Goal: Information Seeking & Learning: Learn about a topic

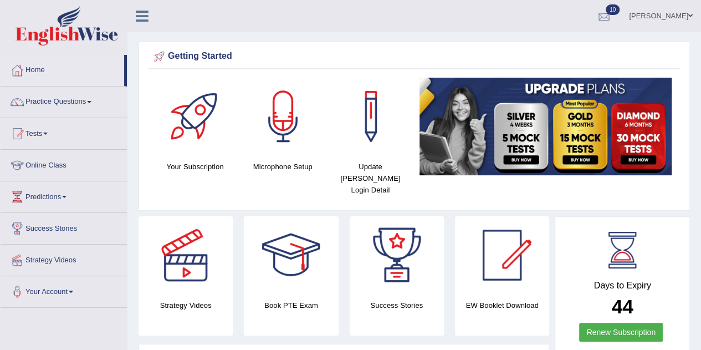
click at [588, 12] on link "10" at bounding box center [604, 14] width 33 height 29
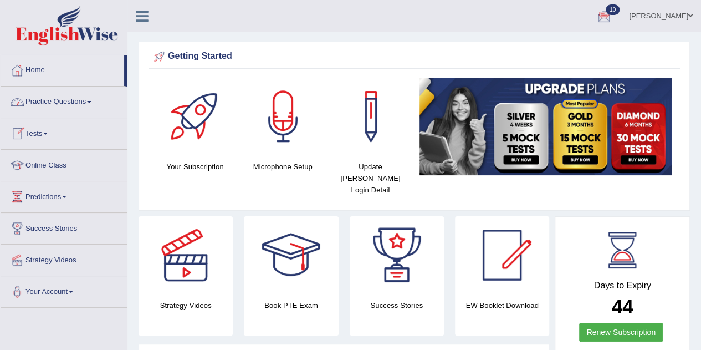
click at [60, 105] on link "Practice Questions" at bounding box center [64, 100] width 126 height 28
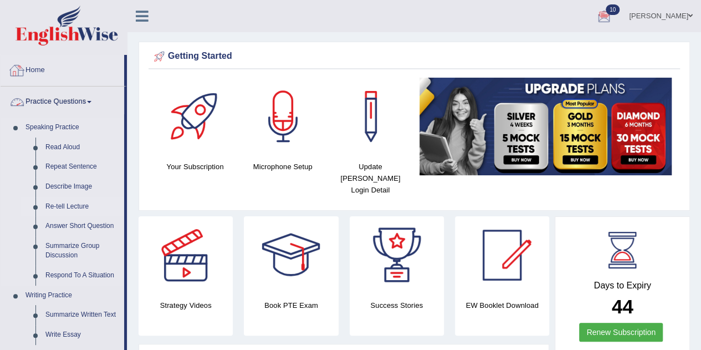
click at [67, 208] on link "Re-tell Lecture" at bounding box center [82, 207] width 84 height 20
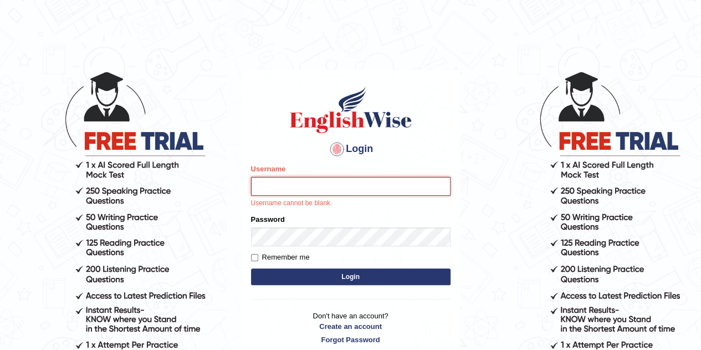
type input "Gabriele"
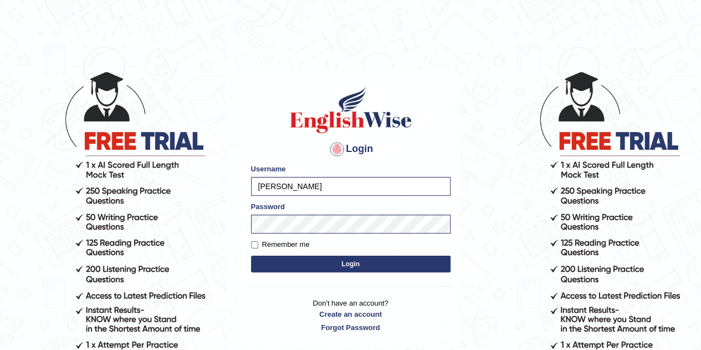
click at [329, 256] on button "Login" at bounding box center [351, 264] width 200 height 17
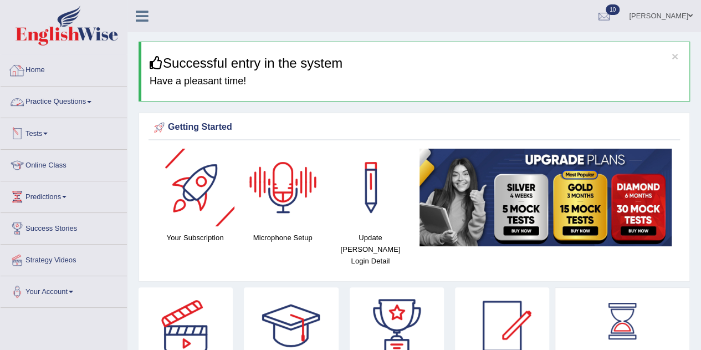
click at [78, 99] on link "Practice Questions" at bounding box center [64, 100] width 126 height 28
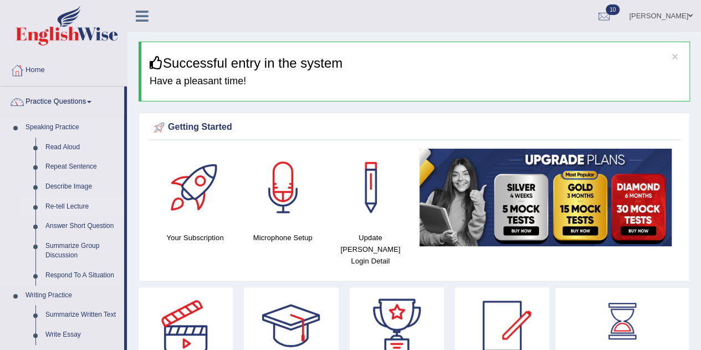
click at [57, 205] on link "Re-tell Lecture" at bounding box center [82, 207] width 84 height 20
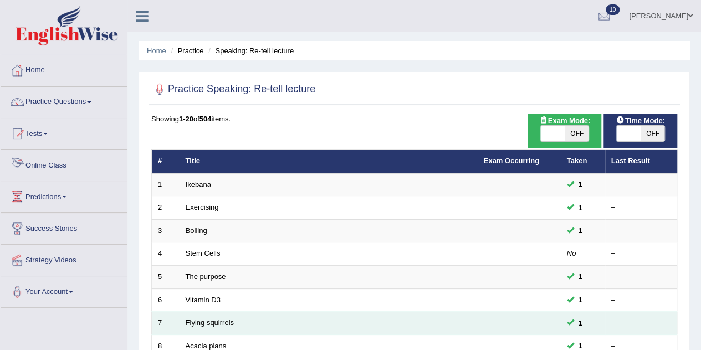
scroll to position [333, 0]
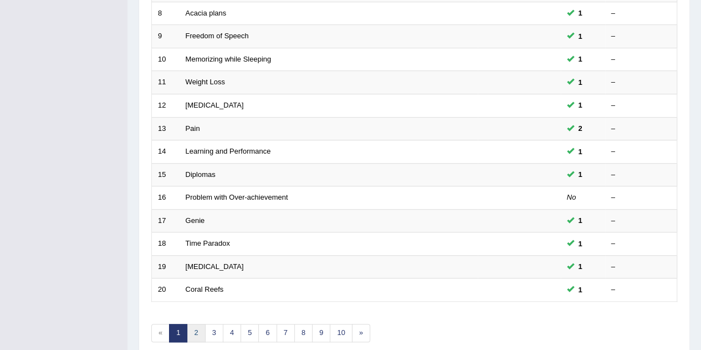
drag, startPoint x: 195, startPoint y: 340, endPoint x: 187, endPoint y: 333, distance: 10.2
click at [192, 336] on div "Showing 1-20 of 504 items. # Title Exam Occurring Taken Last Result 1 Ikebana 1…" at bounding box center [414, 68] width 526 height 575
click at [187, 333] on link "2" at bounding box center [196, 333] width 18 height 18
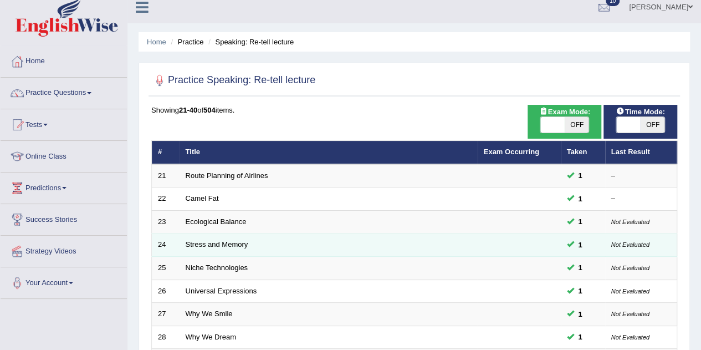
scroll to position [379, 0]
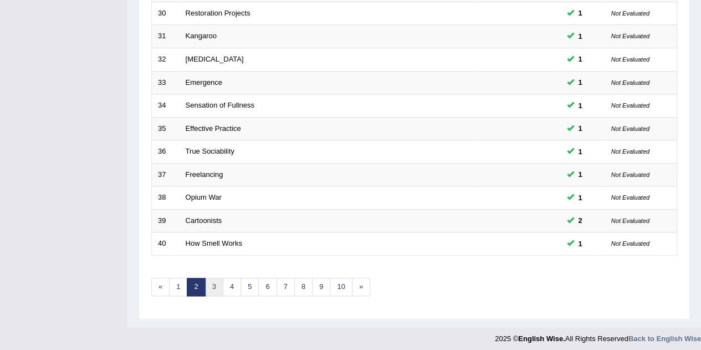
click at [213, 279] on link "3" at bounding box center [214, 287] width 18 height 18
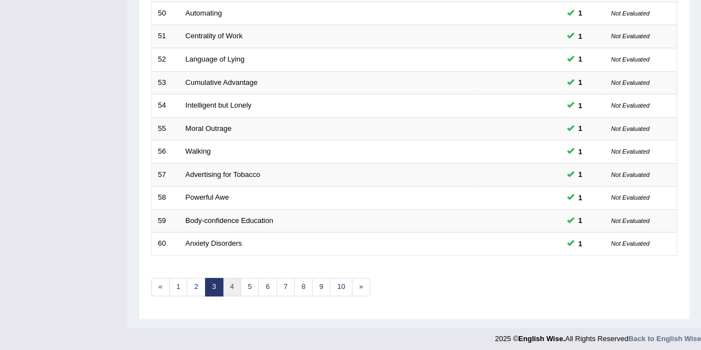
click at [233, 282] on link "4" at bounding box center [232, 287] width 18 height 18
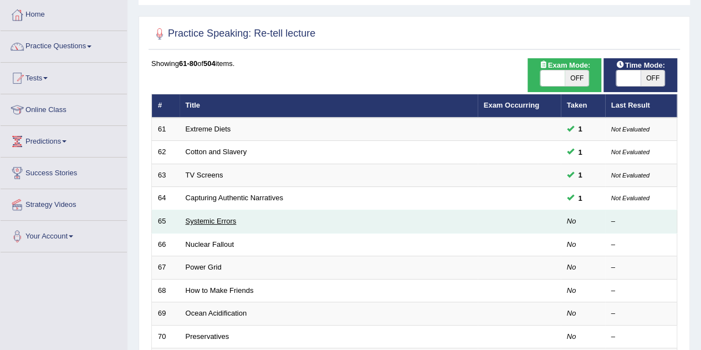
click at [223, 220] on link "Systemic Errors" at bounding box center [211, 221] width 51 height 8
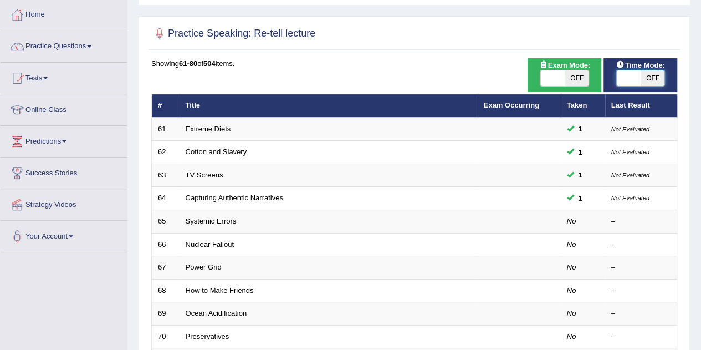
click at [633, 77] on span at bounding box center [629, 78] width 24 height 16
click at [630, 78] on span at bounding box center [629, 78] width 24 height 16
checkbox input "true"
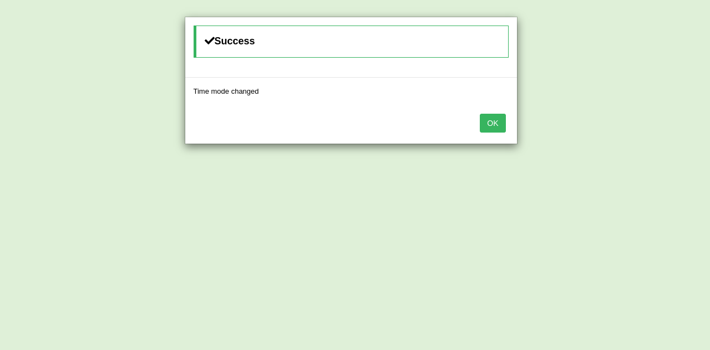
click at [500, 117] on button "OK" at bounding box center [493, 123] width 26 height 19
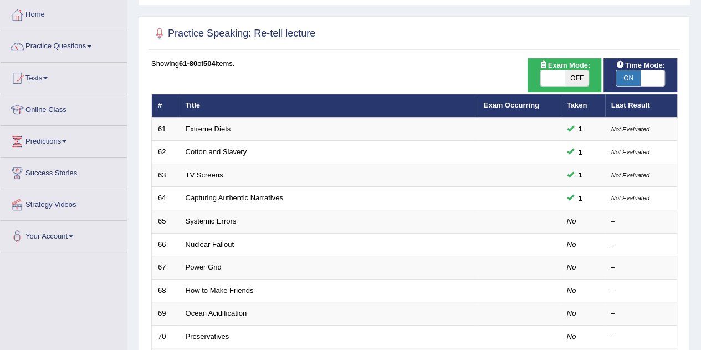
scroll to position [111, 0]
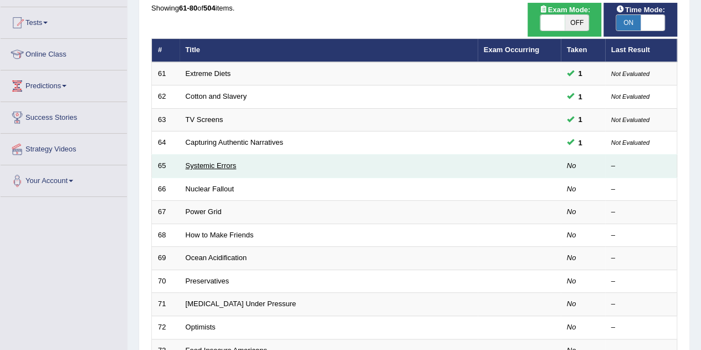
click at [224, 165] on link "Systemic Errors" at bounding box center [211, 165] width 51 height 8
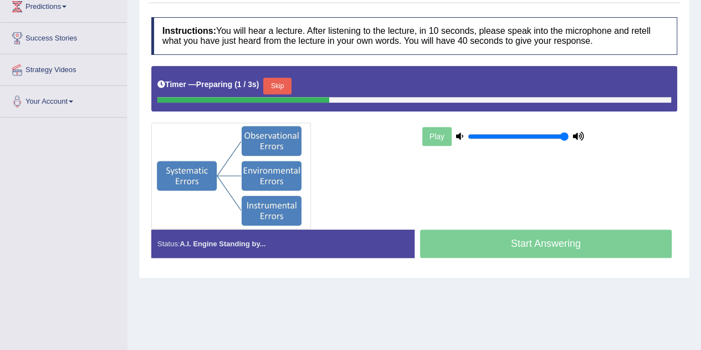
scroll to position [222, 0]
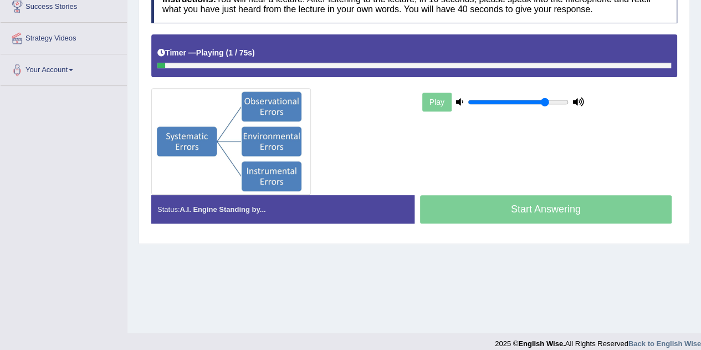
click at [544, 98] on input "range" at bounding box center [518, 102] width 101 height 9
type input "0.7"
click at [534, 101] on input "range" at bounding box center [518, 102] width 101 height 9
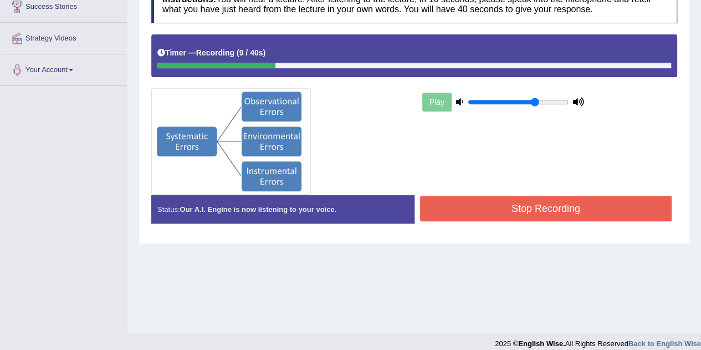
scroll to position [0, 0]
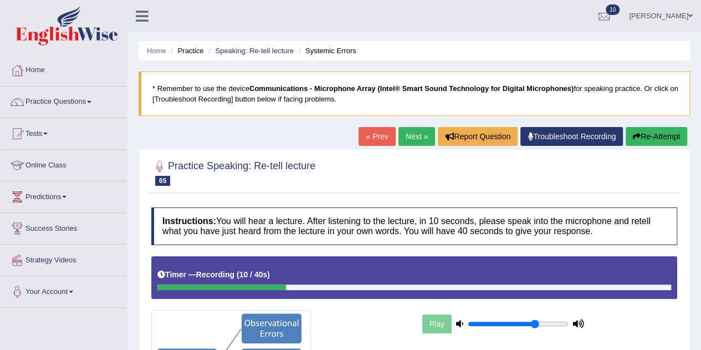
click at [641, 133] on button "Re-Attempt" at bounding box center [657, 136] width 62 height 19
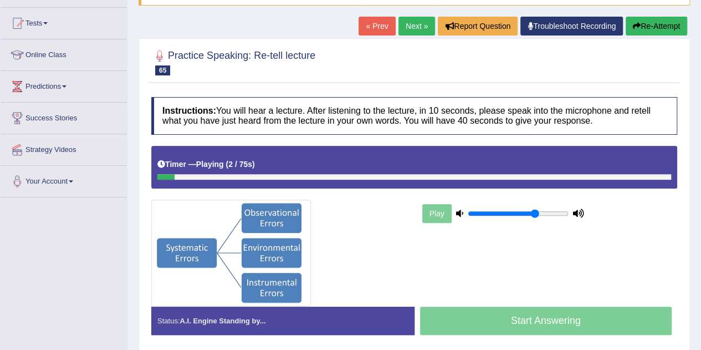
scroll to position [111, 0]
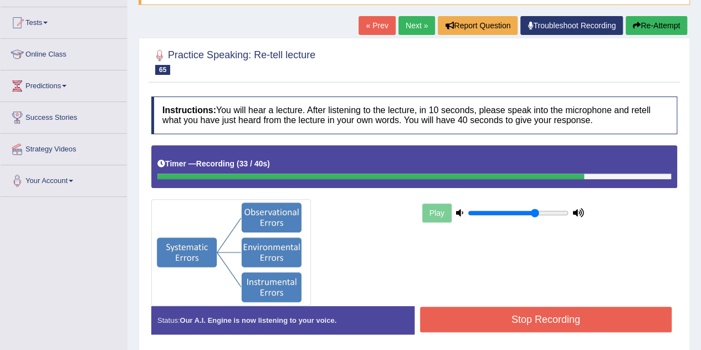
click at [581, 314] on button "Stop Recording" at bounding box center [546, 320] width 252 height 26
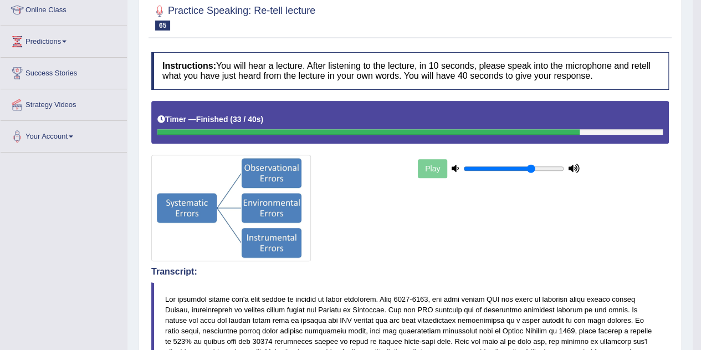
scroll to position [6, 0]
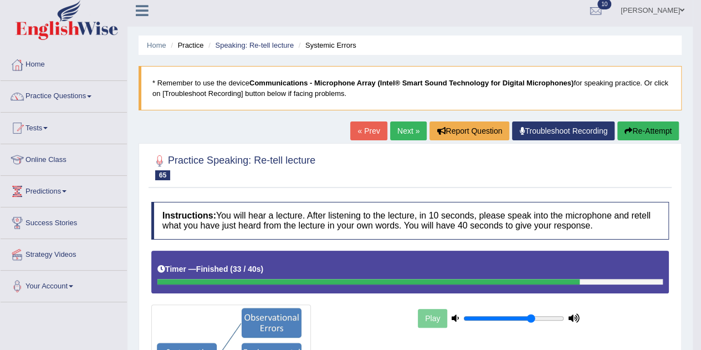
click at [664, 126] on button "Re-Attempt" at bounding box center [649, 130] width 62 height 19
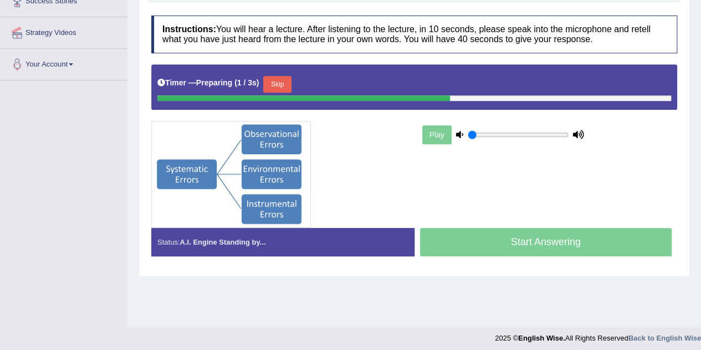
click at [469, 133] on input "range" at bounding box center [518, 134] width 101 height 9
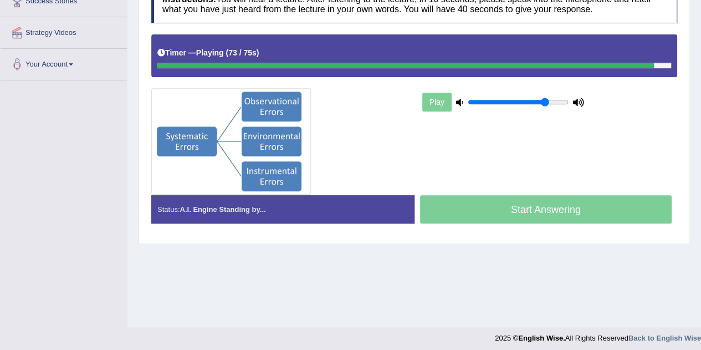
type input "0.8"
click at [545, 99] on input "range" at bounding box center [518, 102] width 101 height 9
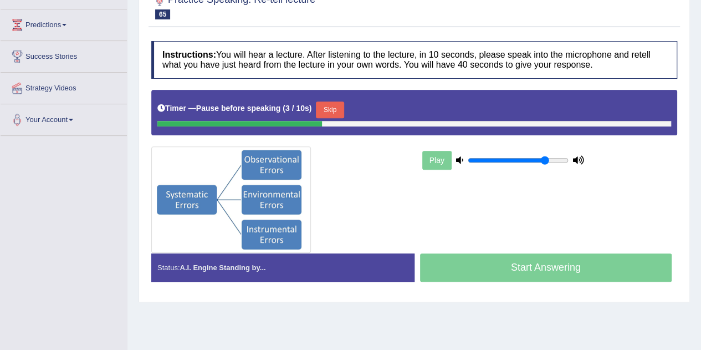
drag, startPoint x: 348, startPoint y: 101, endPoint x: 343, endPoint y: 105, distance: 6.5
click at [347, 101] on div "Timer — Pause before speaking ( 3 / 10s ) Skip" at bounding box center [414, 110] width 514 height 22
click at [343, 105] on button "Skip" at bounding box center [330, 109] width 28 height 17
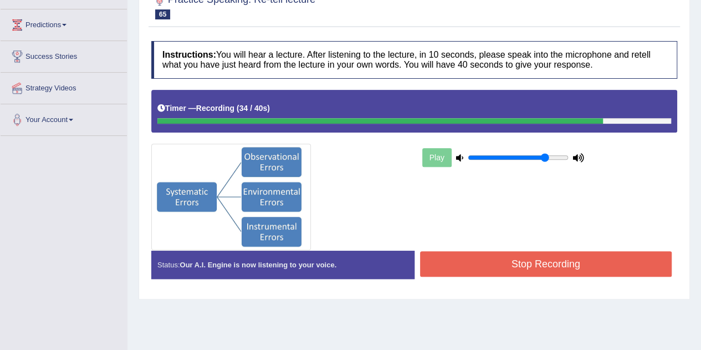
click at [554, 259] on button "Stop Recording" at bounding box center [546, 264] width 252 height 26
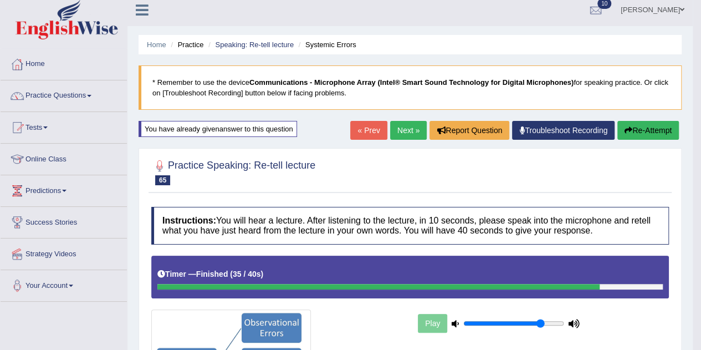
scroll to position [0, 0]
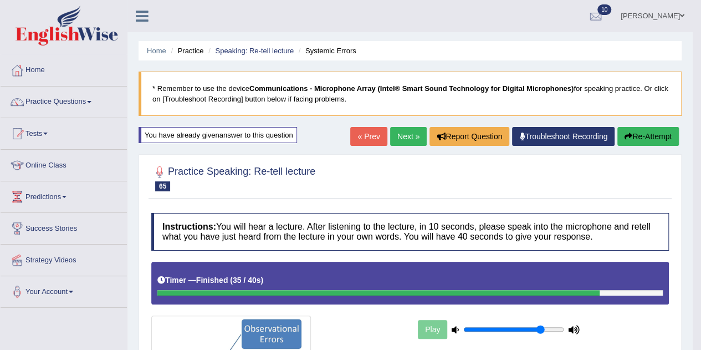
click at [414, 135] on link "Next »" at bounding box center [408, 136] width 37 height 19
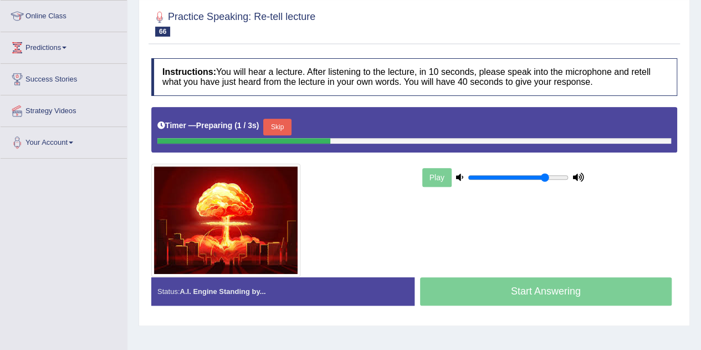
scroll to position [166, 0]
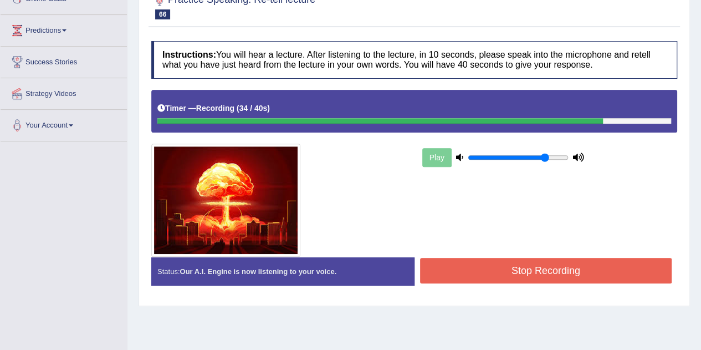
click at [542, 263] on button "Stop Recording" at bounding box center [546, 271] width 252 height 26
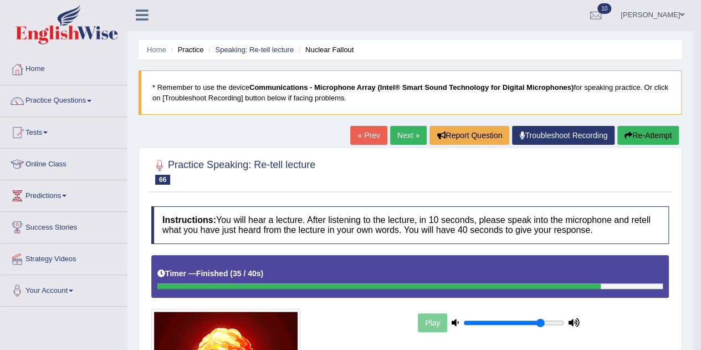
scroll to position [0, 0]
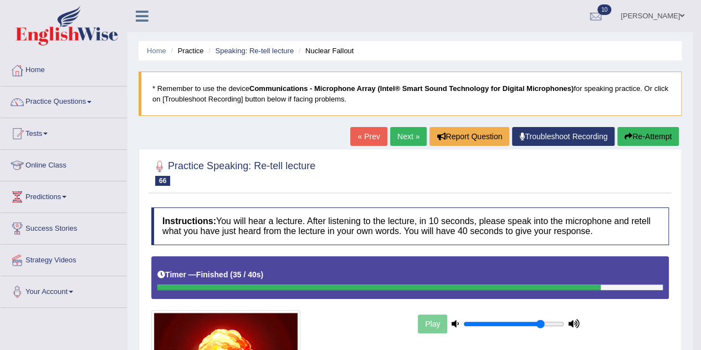
click at [405, 131] on link "Next »" at bounding box center [408, 136] width 37 height 19
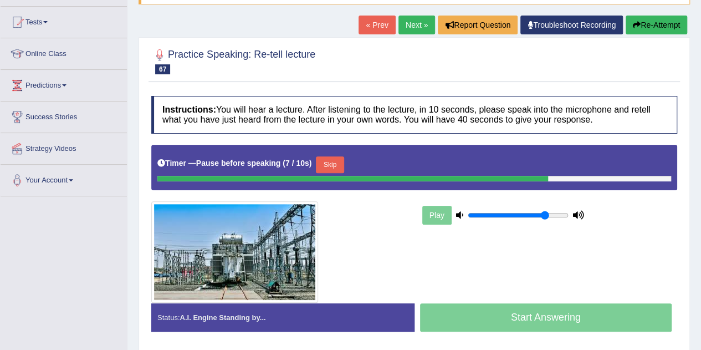
scroll to position [111, 0]
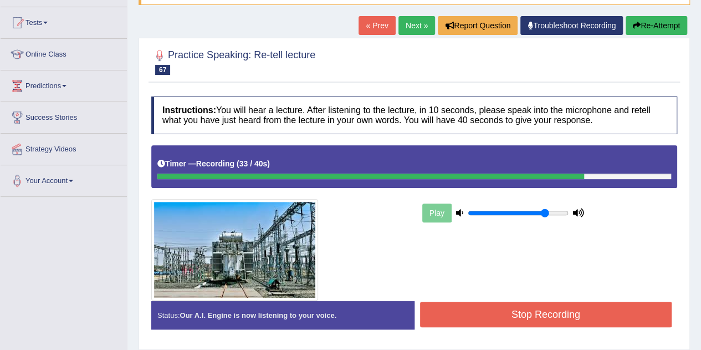
click at [559, 311] on button "Stop Recording" at bounding box center [546, 315] width 252 height 26
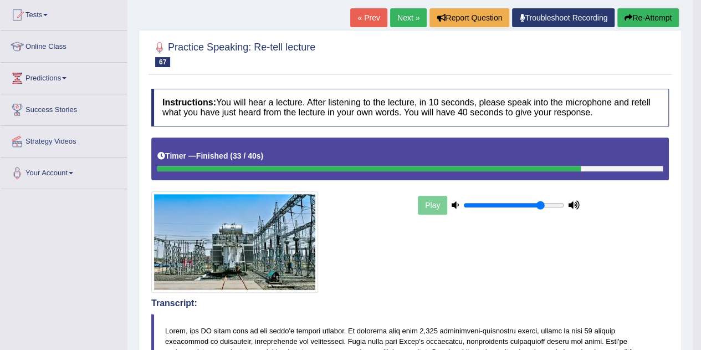
scroll to position [55, 0]
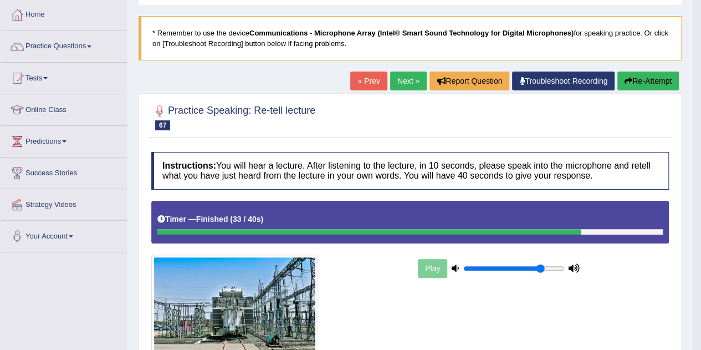
click at [408, 79] on link "Next »" at bounding box center [408, 81] width 37 height 19
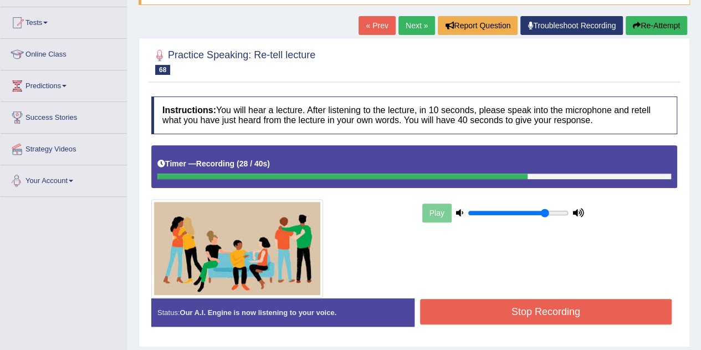
click at [524, 320] on button "Stop Recording" at bounding box center [546, 312] width 252 height 26
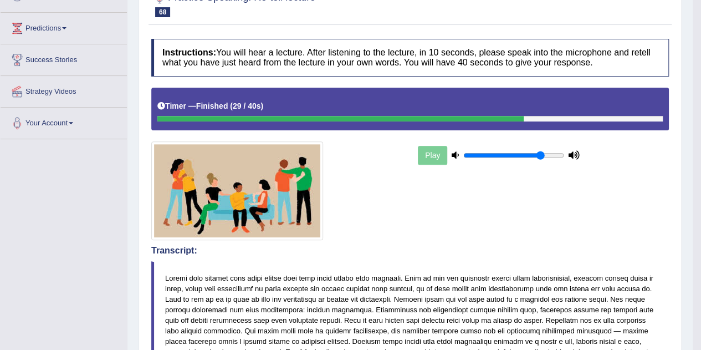
scroll to position [55, 0]
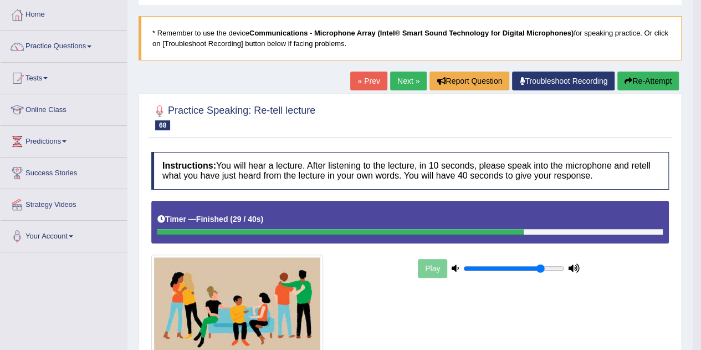
click at [641, 82] on button "Re-Attempt" at bounding box center [649, 81] width 62 height 19
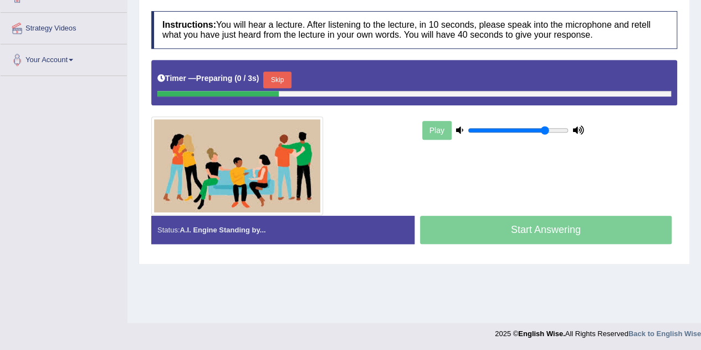
click at [465, 127] on div "Play" at bounding box center [503, 130] width 166 height 28
click at [470, 126] on input "range" at bounding box center [518, 130] width 101 height 9
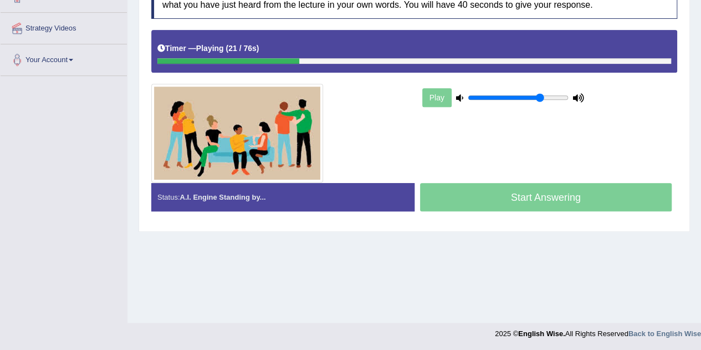
click at [542, 94] on input "range" at bounding box center [518, 97] width 101 height 9
click at [546, 95] on input "range" at bounding box center [518, 97] width 101 height 9
click at [543, 95] on input "range" at bounding box center [518, 97] width 101 height 9
type input "0.75"
click at [539, 95] on input "range" at bounding box center [518, 97] width 101 height 9
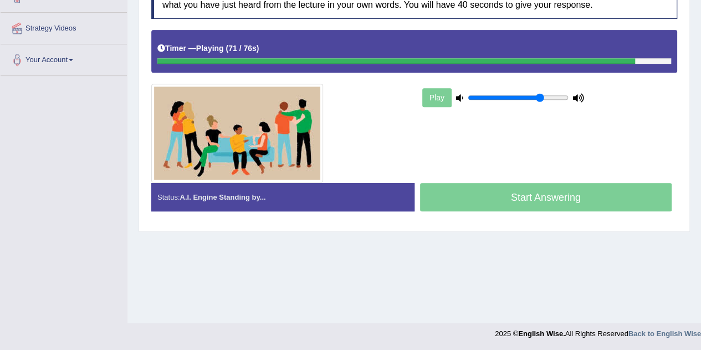
scroll to position [176, 0]
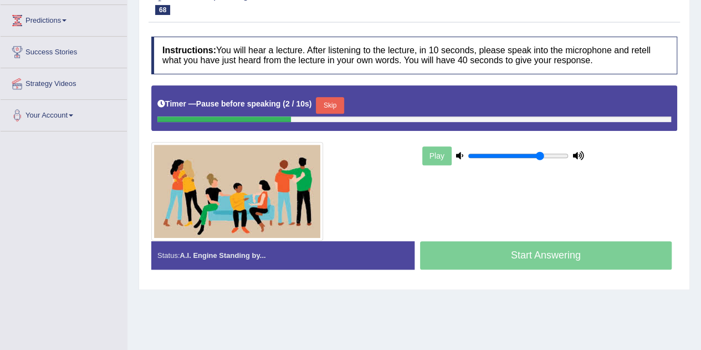
click at [325, 99] on button "Skip" at bounding box center [330, 105] width 28 height 17
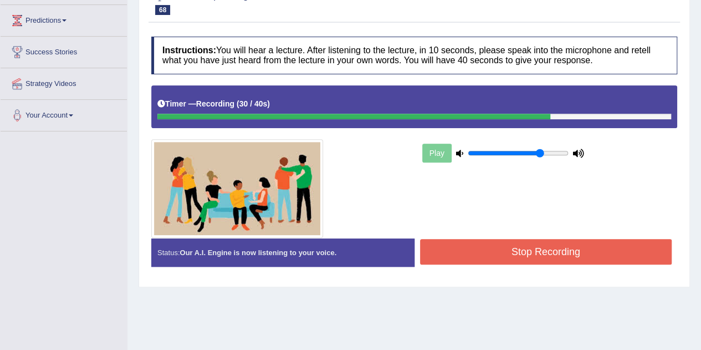
click at [598, 249] on button "Stop Recording" at bounding box center [546, 252] width 252 height 26
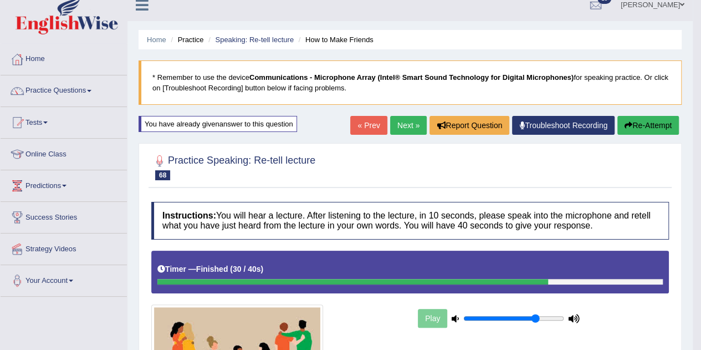
scroll to position [0, 0]
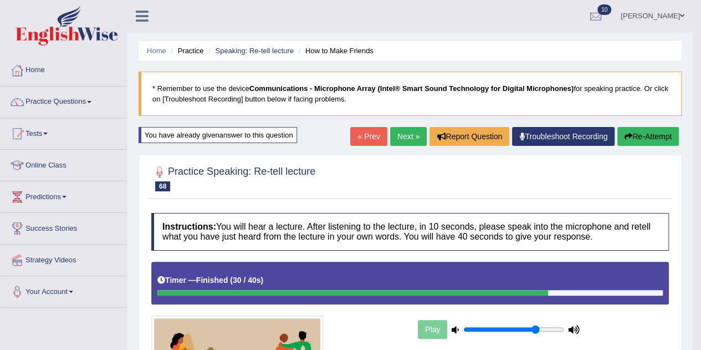
click at [391, 140] on link "Next »" at bounding box center [408, 136] width 37 height 19
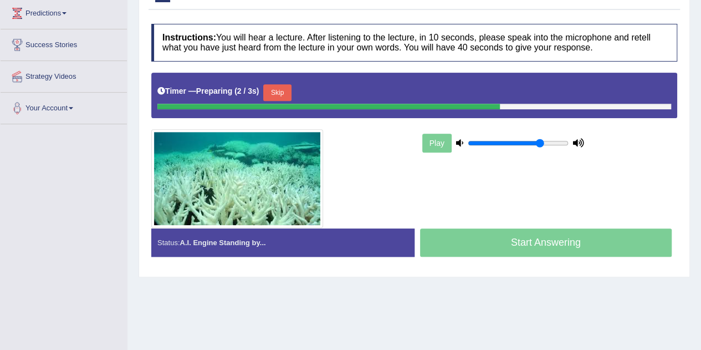
scroll to position [166, 0]
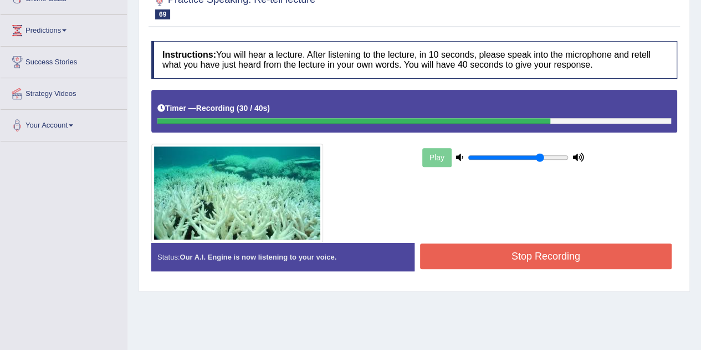
click at [621, 269] on div "Stop Recording" at bounding box center [546, 257] width 263 height 28
click at [620, 261] on button "Stop Recording" at bounding box center [546, 256] width 252 height 26
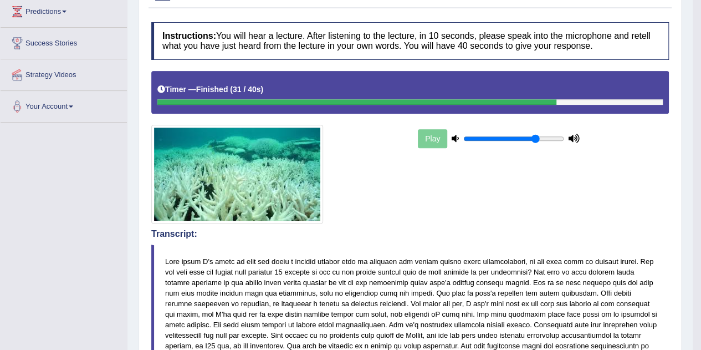
scroll to position [0, 0]
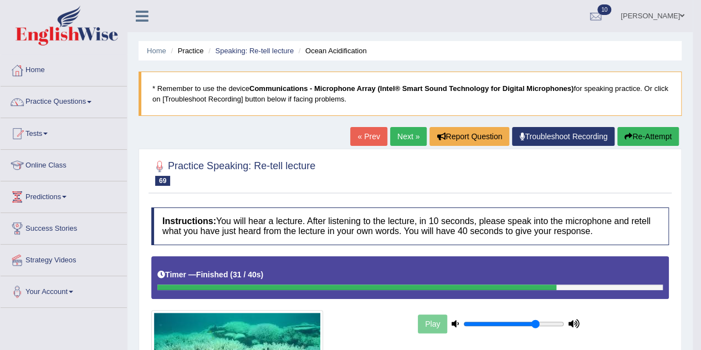
click at [653, 141] on button "Re-Attempt" at bounding box center [649, 136] width 62 height 19
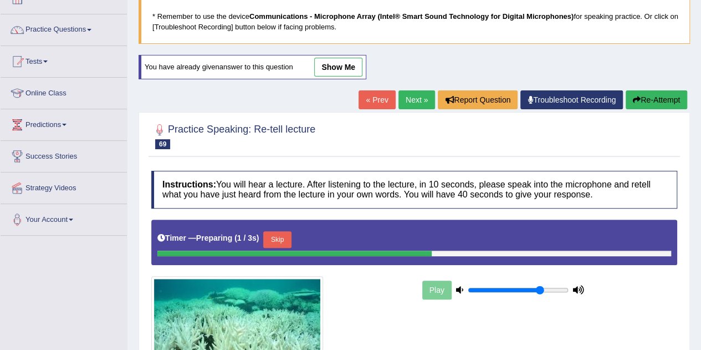
scroll to position [55, 0]
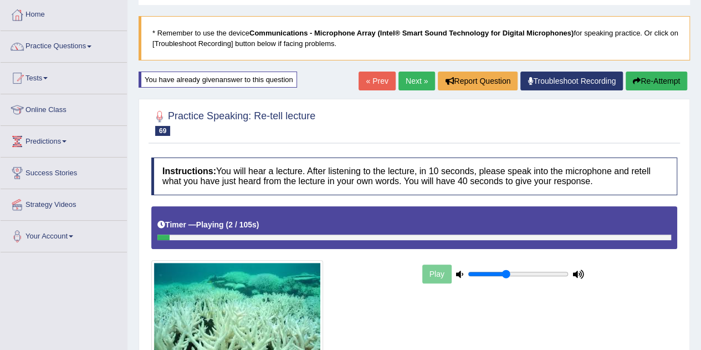
type input "0.4"
click at [508, 273] on input "range" at bounding box center [518, 273] width 101 height 9
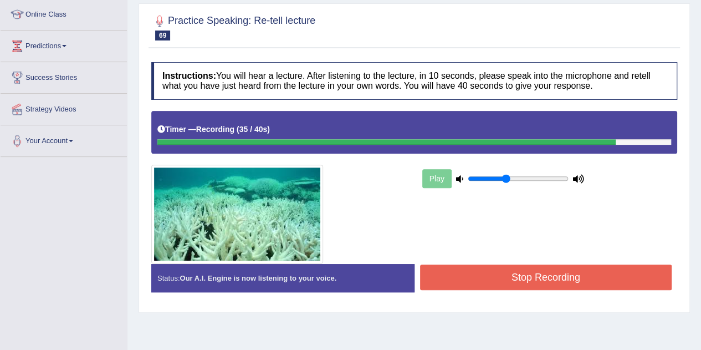
scroll to position [232, 0]
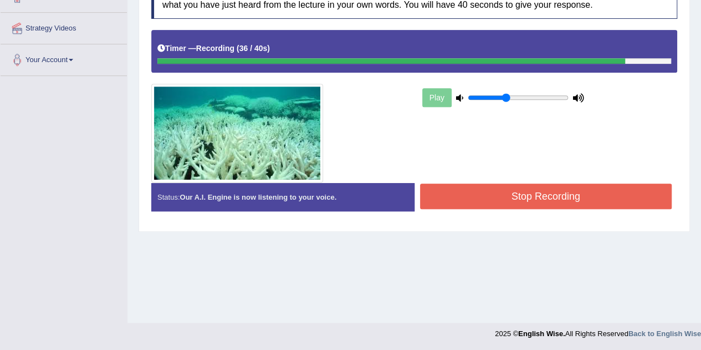
click at [613, 190] on button "Stop Recording" at bounding box center [546, 197] width 252 height 26
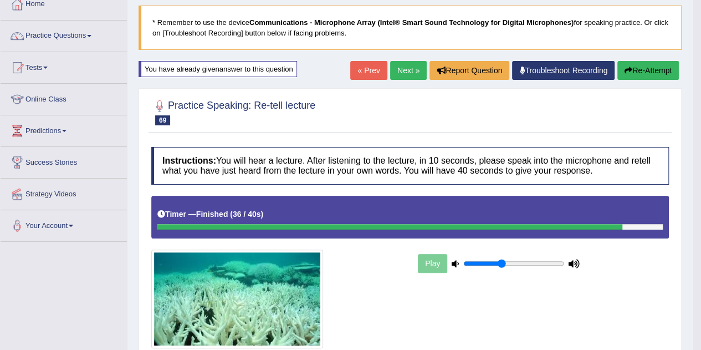
scroll to position [0, 0]
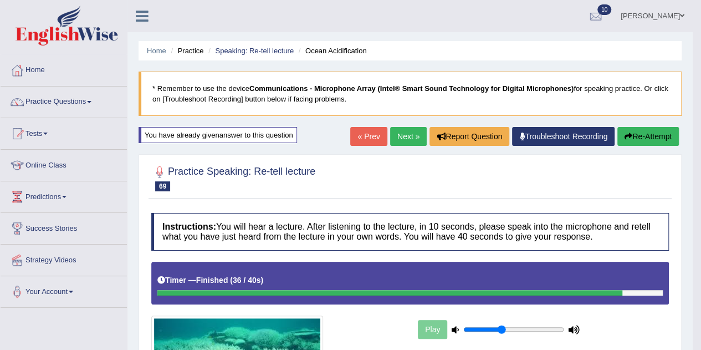
click at [417, 135] on link "Next »" at bounding box center [408, 136] width 37 height 19
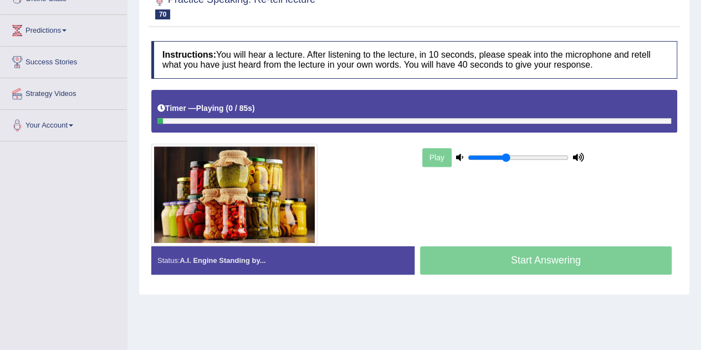
scroll to position [222, 0]
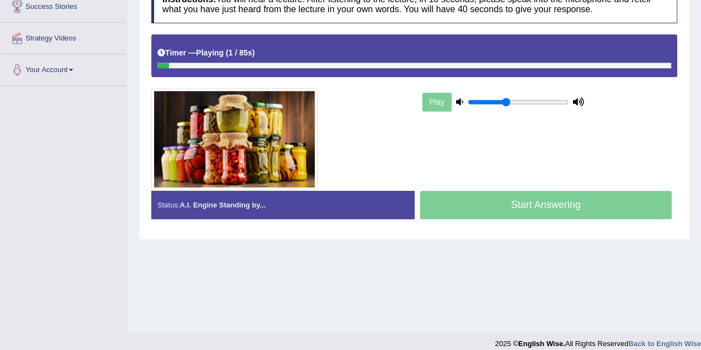
click at [529, 106] on div "Play" at bounding box center [503, 102] width 166 height 28
click at [533, 100] on input "range" at bounding box center [518, 102] width 101 height 9
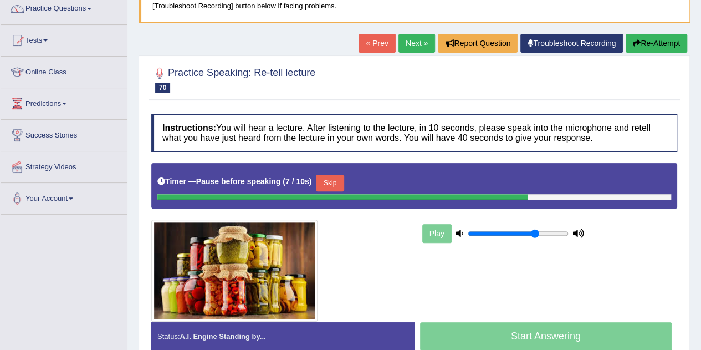
scroll to position [111, 0]
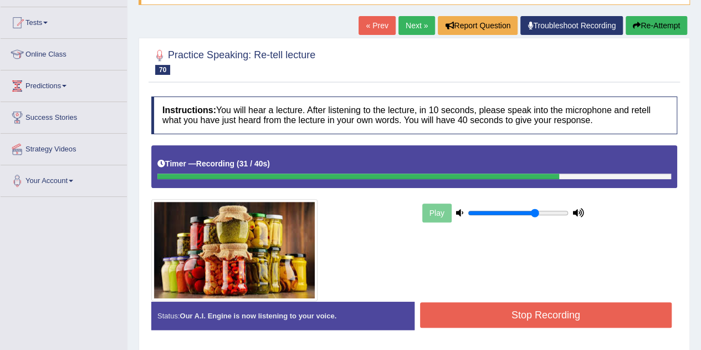
click at [601, 304] on button "Stop Recording" at bounding box center [546, 315] width 252 height 26
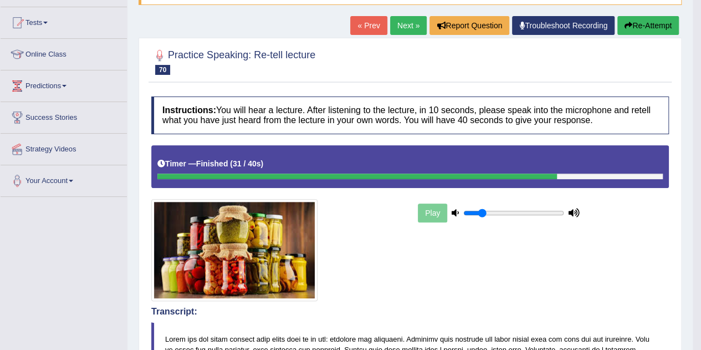
click at [484, 209] on input "range" at bounding box center [514, 212] width 101 height 9
type input "0.1"
click at [474, 210] on input "range" at bounding box center [514, 212] width 101 height 9
click at [647, 28] on button "Re-Attempt" at bounding box center [649, 25] width 62 height 19
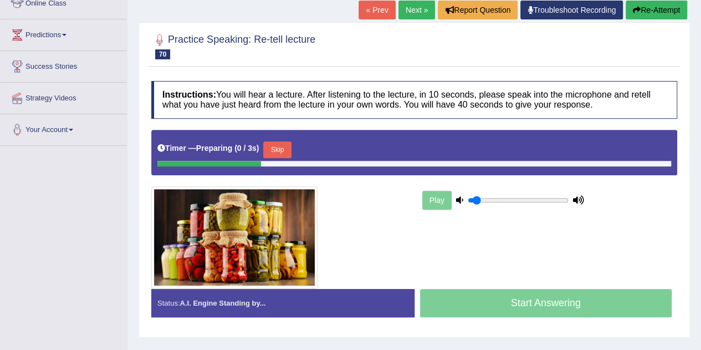
scroll to position [222, 0]
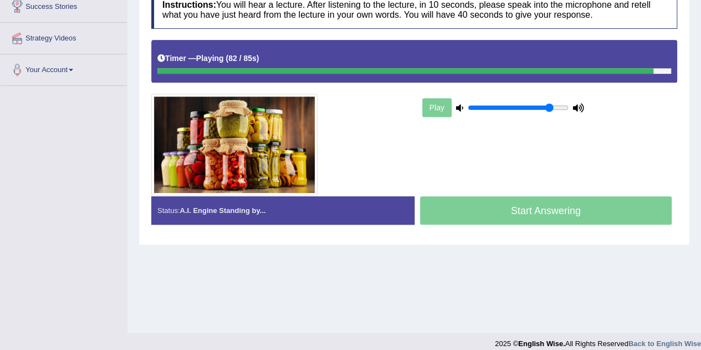
click at [549, 107] on input "range" at bounding box center [518, 107] width 101 height 9
type input "0.8"
click at [546, 103] on input "range" at bounding box center [518, 107] width 101 height 9
click at [544, 103] on input "range" at bounding box center [518, 107] width 101 height 9
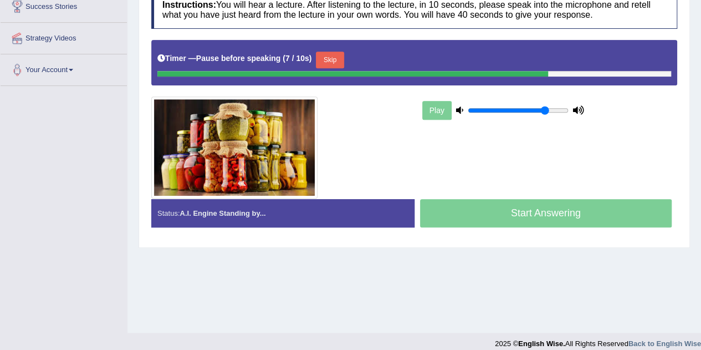
scroll to position [166, 0]
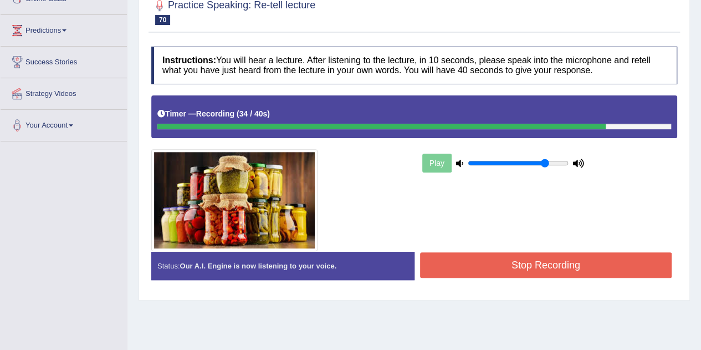
drag, startPoint x: 565, startPoint y: 258, endPoint x: 566, endPoint y: 248, distance: 10.0
click at [567, 252] on div "Status: Our A.I. Engine is now listening to your voice. Start Answering Stop Re…" at bounding box center [414, 271] width 526 height 39
click at [563, 267] on button "Stop Recording" at bounding box center [546, 265] width 252 height 26
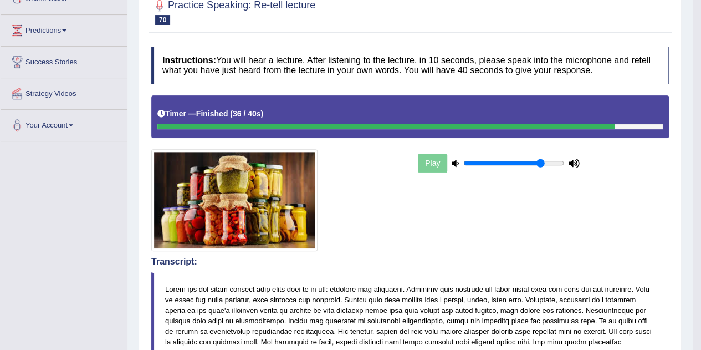
scroll to position [0, 0]
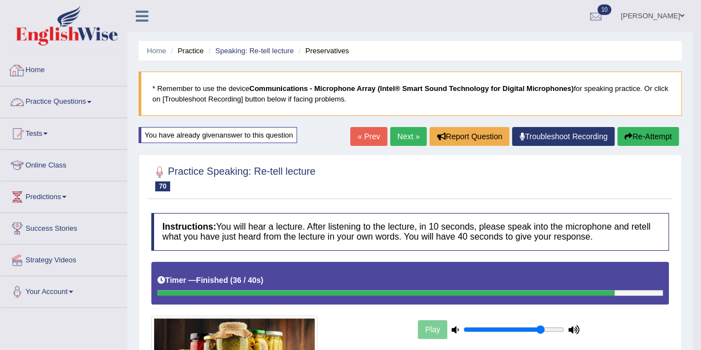
click at [82, 100] on link "Practice Questions" at bounding box center [64, 100] width 126 height 28
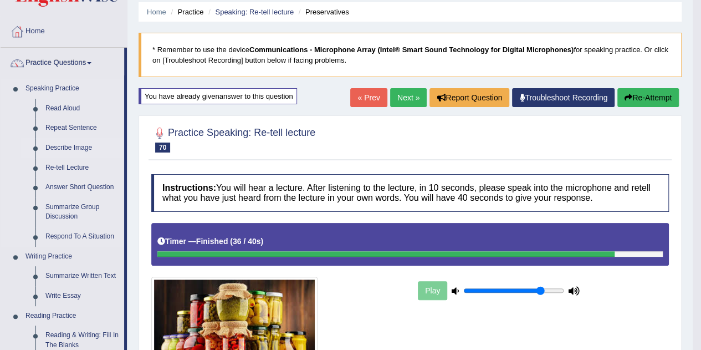
scroll to position [55, 0]
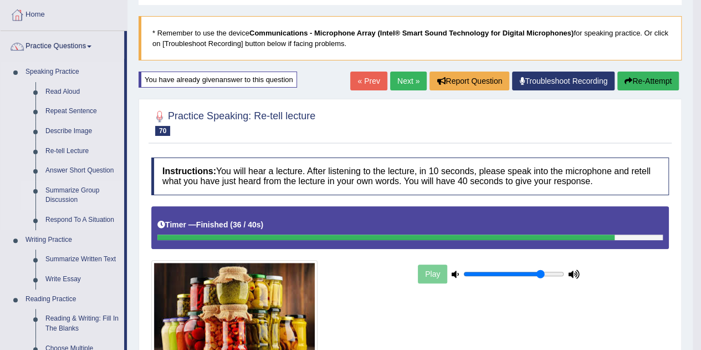
click at [82, 188] on link "Summarize Group Discussion" at bounding box center [82, 195] width 84 height 29
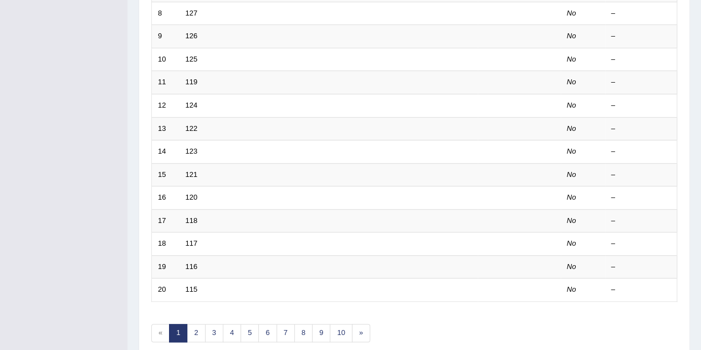
scroll to position [166, 0]
